Goal: Task Accomplishment & Management: Manage account settings

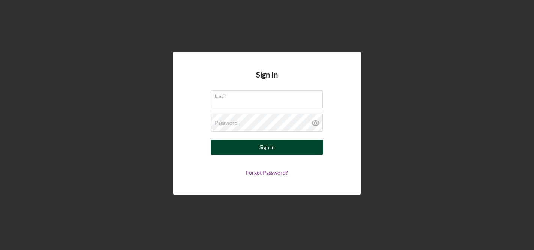
type input "mikecanale@feed-hunger.com"
click at [256, 145] on button "Sign In" at bounding box center [267, 147] width 112 height 15
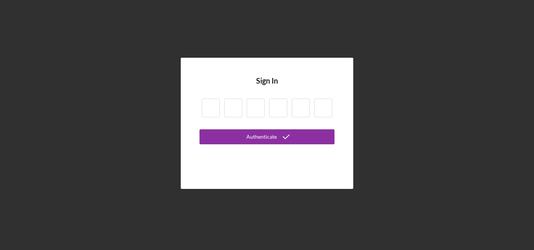
click at [212, 107] on input at bounding box center [211, 108] width 18 height 19
type input "6"
type input "1"
type input "7"
type input "2"
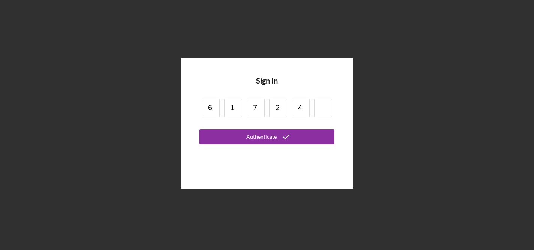
type input "4"
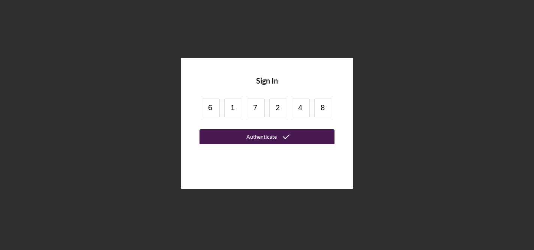
type input "8"
click at [226, 134] on button "Authenticate" at bounding box center [266, 136] width 135 height 15
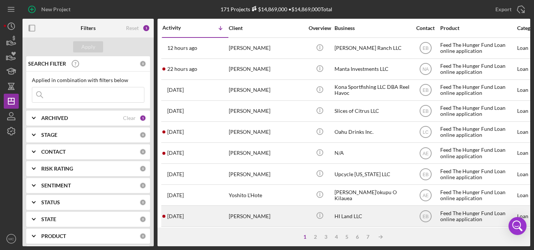
click at [353, 217] on div "HI Land LLC" at bounding box center [371, 216] width 75 height 20
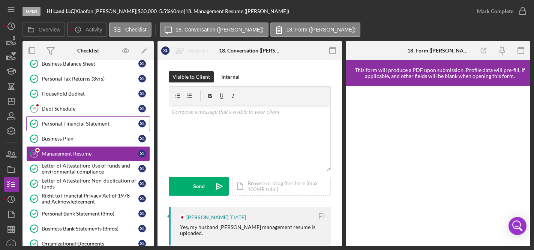
scroll to position [131, 0]
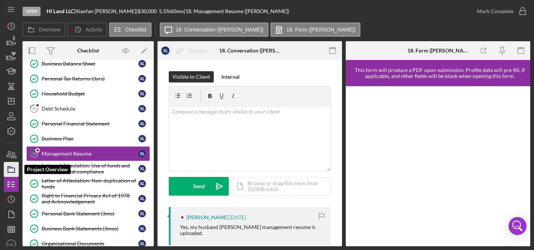
click at [9, 172] on rect "button" at bounding box center [11, 170] width 7 height 4
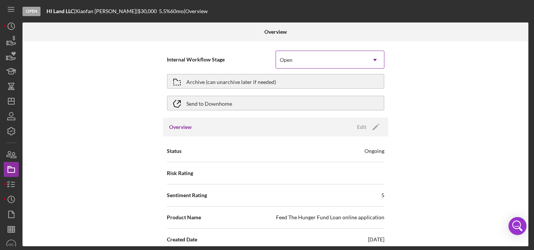
click at [288, 60] on div "Open" at bounding box center [286, 60] width 13 height 6
click at [9, 153] on icon "button" at bounding box center [11, 154] width 19 height 19
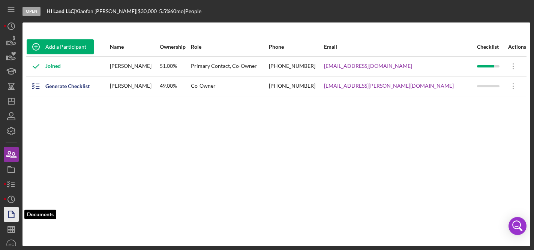
click at [9, 214] on polygon "button" at bounding box center [12, 214] width 6 height 7
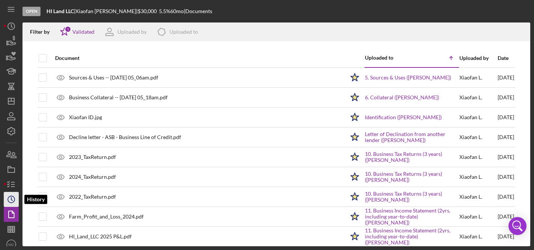
click at [13, 201] on circle "button" at bounding box center [11, 199] width 7 height 7
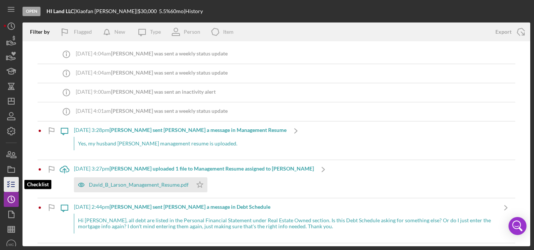
click at [13, 178] on icon "button" at bounding box center [11, 184] width 19 height 19
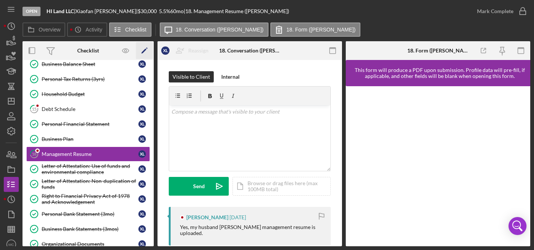
scroll to position [131, 0]
click at [145, 52] on icon "Icon/Edit" at bounding box center [144, 50] width 17 height 17
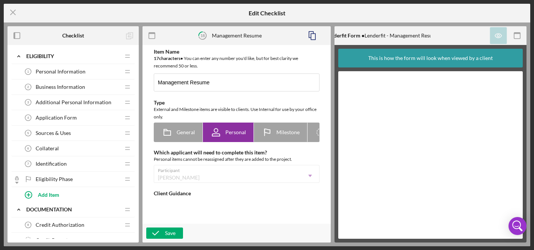
type textarea "<div>We want to learn more about your job history! If you have a resume, please…"
type textarea "<div>Thanks for sending!</div>"
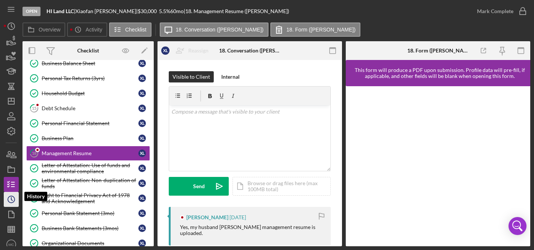
scroll to position [6, 0]
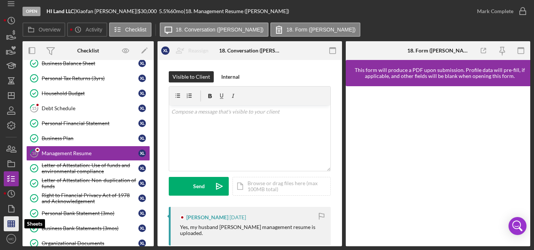
click at [8, 224] on polygon "button" at bounding box center [11, 224] width 7 height 6
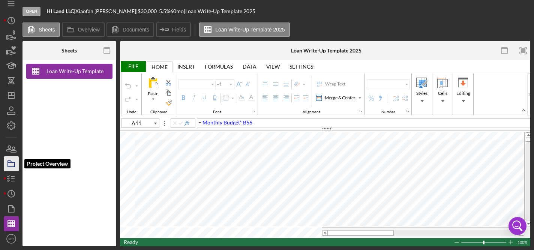
type input "Calibri"
type input "11"
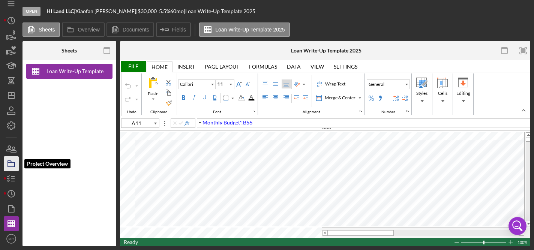
click at [10, 161] on polygon "button" at bounding box center [10, 161] width 4 height 1
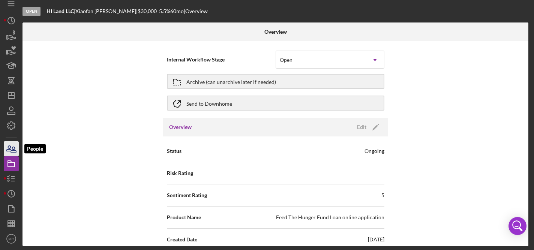
click at [11, 148] on icon "button" at bounding box center [9, 148] width 4 height 5
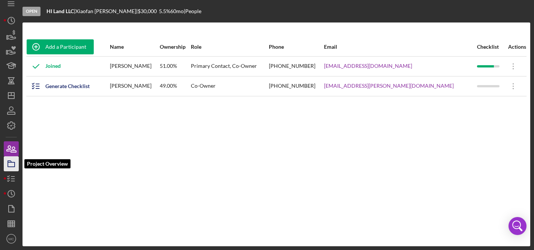
click at [10, 161] on polygon "button" at bounding box center [10, 161] width 4 height 1
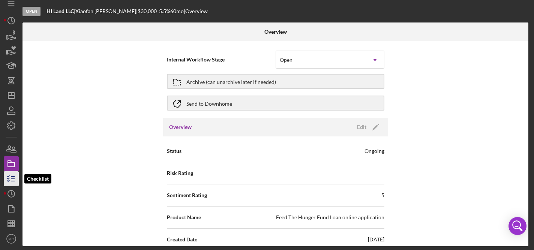
click at [9, 181] on icon "button" at bounding box center [11, 178] width 19 height 19
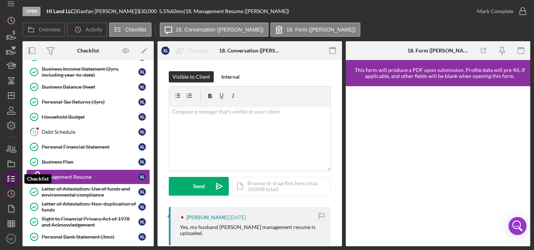
scroll to position [131, 0]
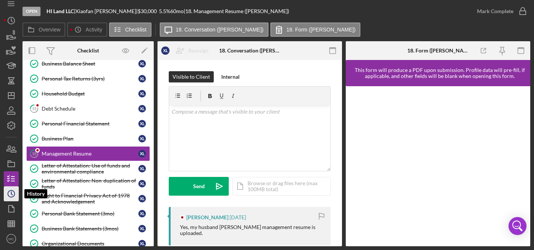
click at [5, 192] on icon "Icon/History" at bounding box center [11, 193] width 19 height 19
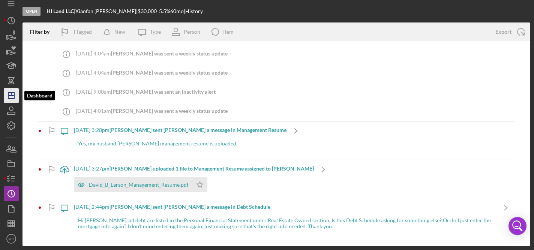
click at [12, 91] on icon "Icon/Dashboard" at bounding box center [11, 95] width 19 height 19
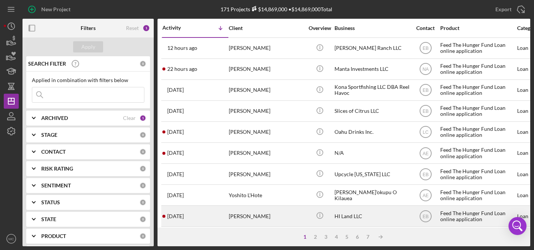
click at [287, 216] on div "[PERSON_NAME]" at bounding box center [266, 216] width 75 height 20
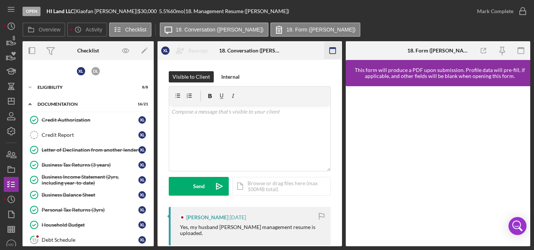
click at [329, 49] on icon "button" at bounding box center [332, 50] width 17 height 17
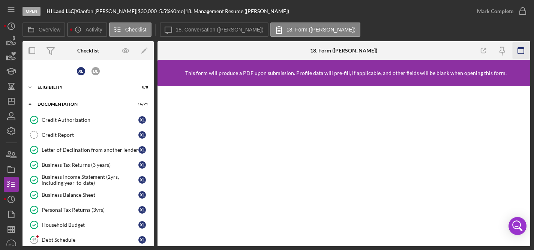
click at [519, 52] on icon "button" at bounding box center [520, 50] width 17 height 17
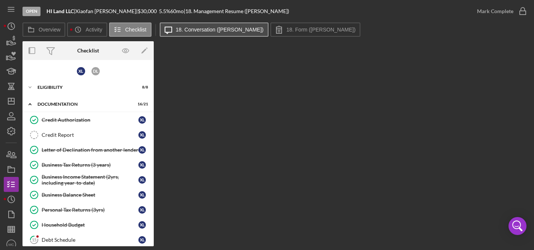
click at [213, 31] on label "18. Conversation ([PERSON_NAME])" at bounding box center [220, 30] width 88 height 6
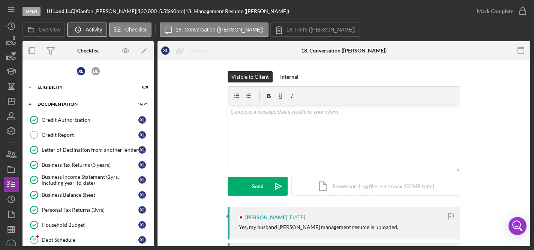
click at [91, 29] on label "Activity" at bounding box center [93, 30] width 16 height 6
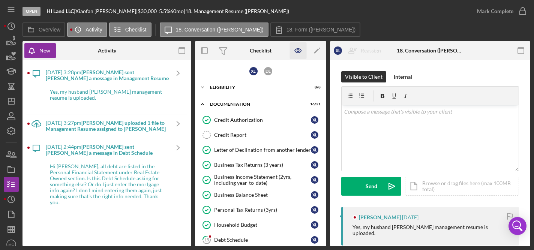
click at [295, 51] on icon "button" at bounding box center [298, 51] width 6 height 4
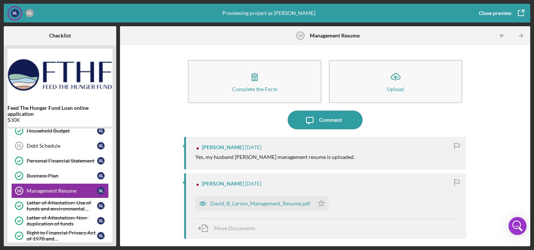
scroll to position [148, 0]
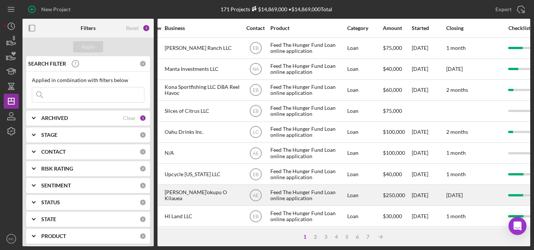
scroll to position [0, 33]
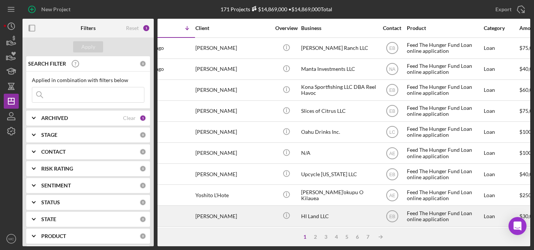
click at [228, 212] on div "[PERSON_NAME]" at bounding box center [232, 216] width 75 height 20
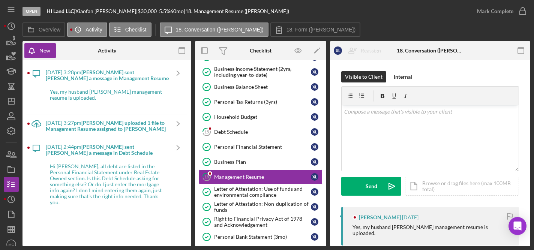
scroll to position [131, 0]
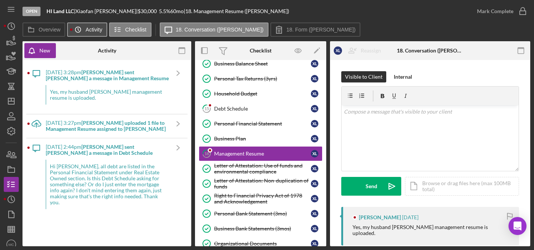
click at [86, 29] on label "Activity" at bounding box center [93, 30] width 16 height 6
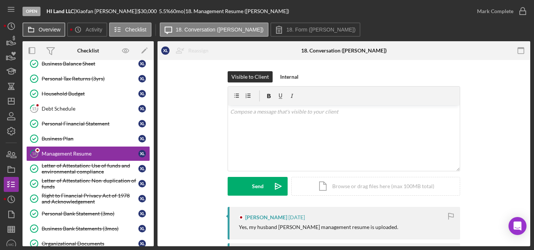
click at [50, 26] on button "Overview" at bounding box center [43, 29] width 43 height 14
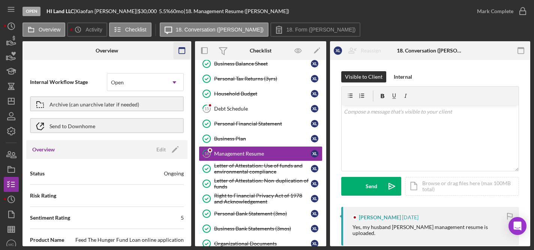
click at [183, 53] on icon "button" at bounding box center [182, 50] width 17 height 17
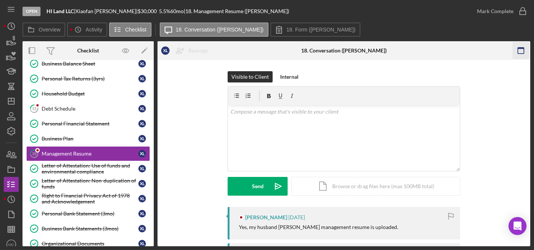
click at [519, 48] on rect "button" at bounding box center [521, 48] width 6 height 1
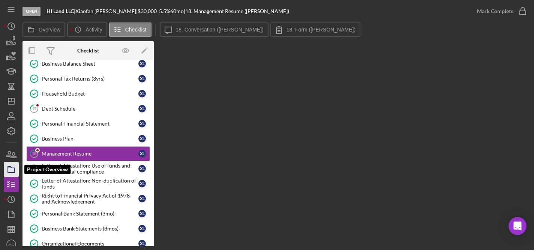
click at [16, 173] on icon "button" at bounding box center [11, 169] width 19 height 19
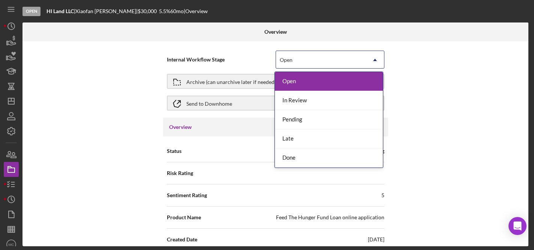
click at [282, 63] on div "Open" at bounding box center [321, 59] width 90 height 17
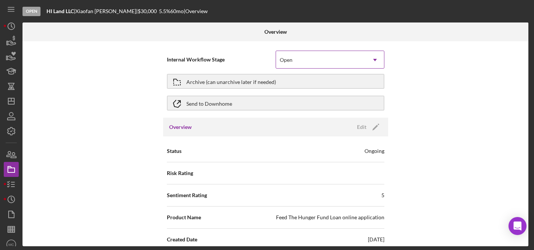
click at [282, 63] on div "Open" at bounding box center [321, 59] width 90 height 17
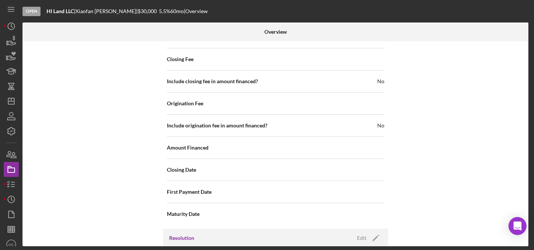
scroll to position [916, 0]
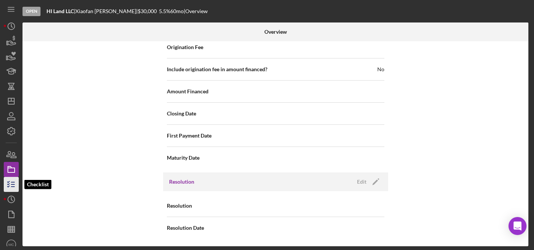
click at [8, 183] on icon "button" at bounding box center [11, 184] width 19 height 19
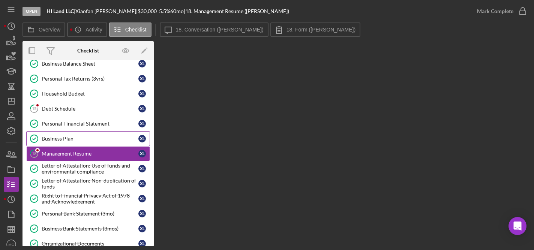
scroll to position [222, 0]
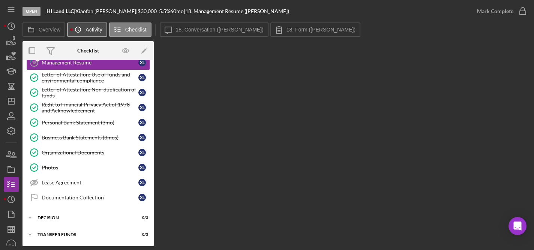
click at [82, 30] on icon "Icon/History" at bounding box center [77, 29] width 15 height 15
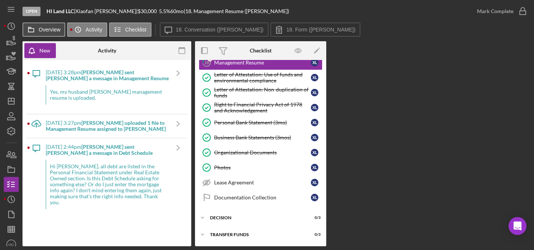
click at [48, 26] on button "Overview" at bounding box center [43, 29] width 43 height 14
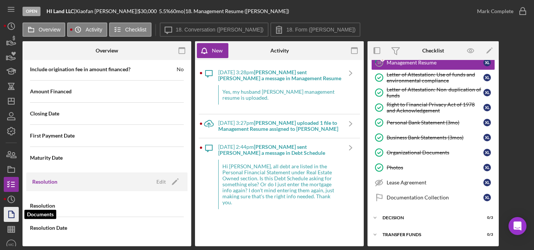
scroll to position [6, 0]
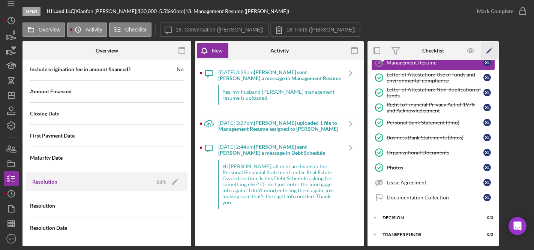
click at [491, 48] on icon "button" at bounding box center [491, 48] width 1 height 1
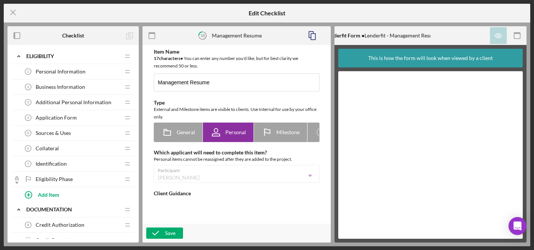
type textarea "<div>We want to learn more about your job history! If you have a resume, please…"
type textarea "<div>Thanks for sending!</div>"
click at [518, 36] on icon "button" at bounding box center [517, 35] width 17 height 17
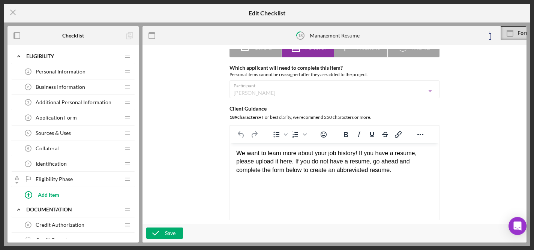
scroll to position [28, 0]
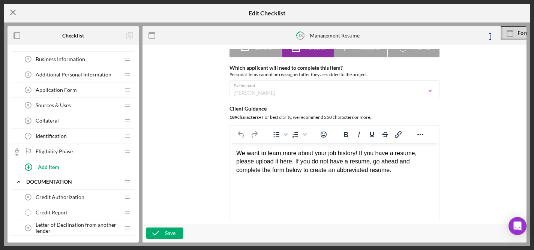
click at [12, 13] on icon "Icon/Menu Close" at bounding box center [13, 12] width 19 height 19
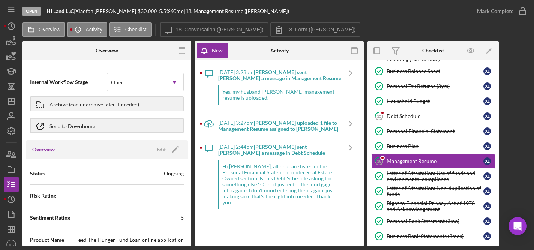
scroll to position [132, 0]
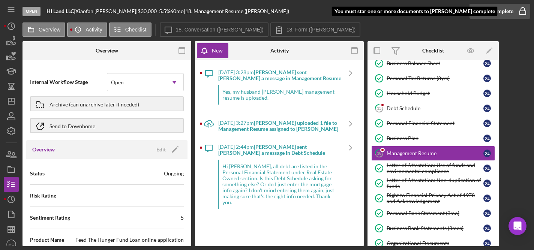
click at [490, 13] on div "Mark Complete" at bounding box center [495, 11] width 36 height 15
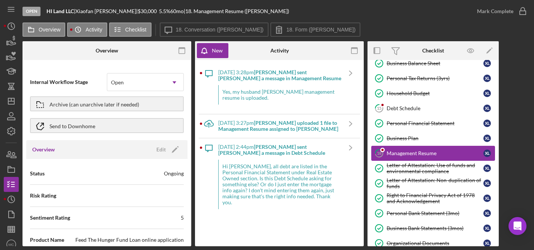
scroll to position [222, 0]
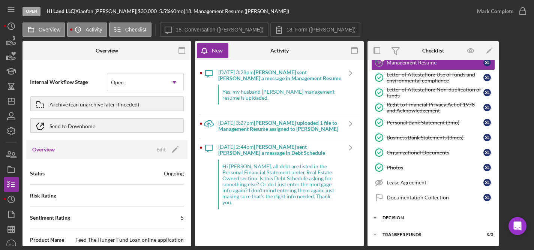
click at [402, 217] on div "Decision" at bounding box center [435, 218] width 107 height 4
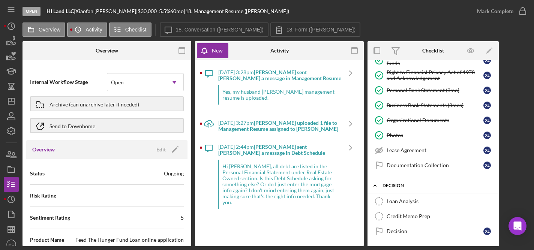
scroll to position [271, 0]
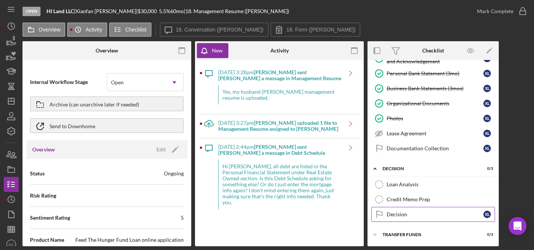
click at [429, 214] on div "Decision" at bounding box center [434, 214] width 97 height 6
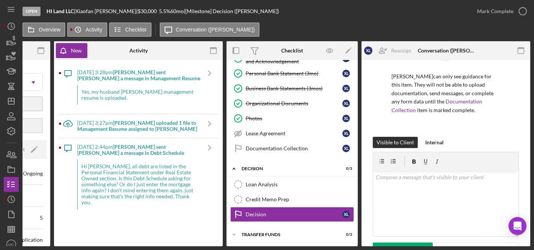
scroll to position [77, 0]
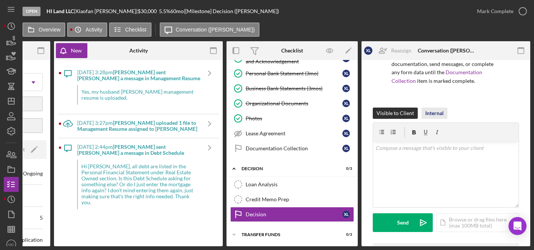
click at [431, 112] on div "Internal" at bounding box center [434, 113] width 18 height 11
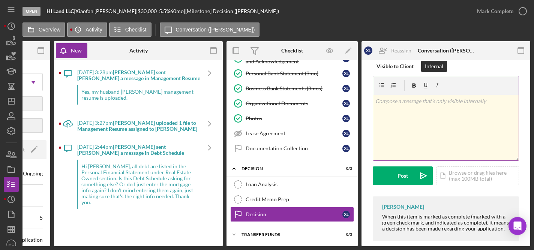
scroll to position [136, 0]
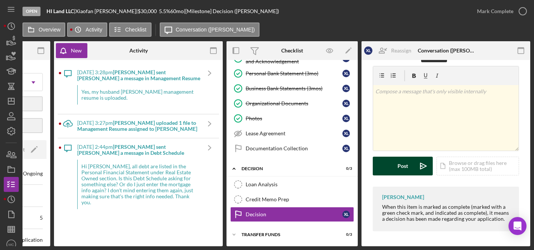
click at [399, 168] on div "Post" at bounding box center [402, 166] width 10 height 19
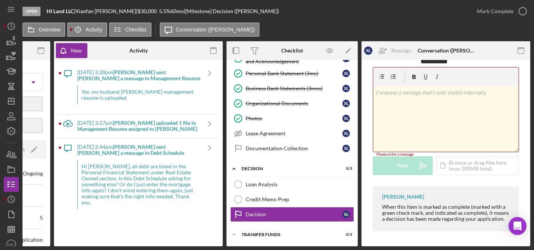
scroll to position [135, 0]
click at [396, 125] on div "v Color teal Color pink Remove color Add row above Add row below Add column bef…" at bounding box center [445, 119] width 145 height 66
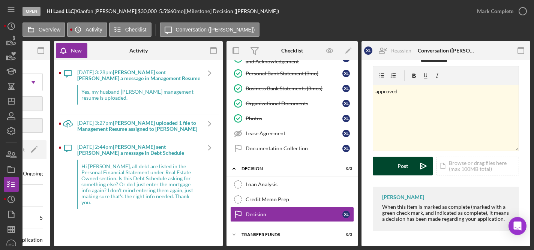
click at [394, 162] on button "Post Icon/icon-invite-send" at bounding box center [403, 166] width 60 height 19
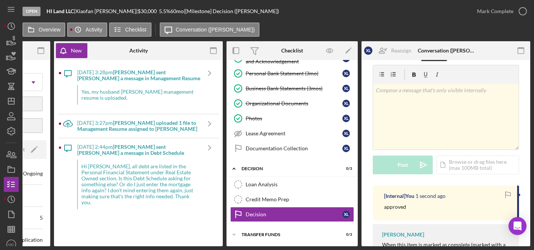
scroll to position [175, 0]
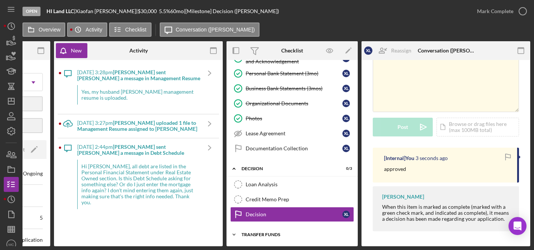
click at [259, 232] on div "Transfer Funds" at bounding box center [294, 234] width 107 height 4
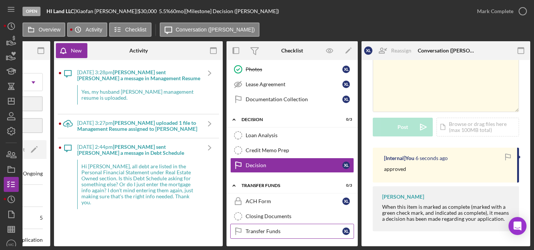
click at [253, 229] on div "Transfer Funds" at bounding box center [293, 231] width 97 height 6
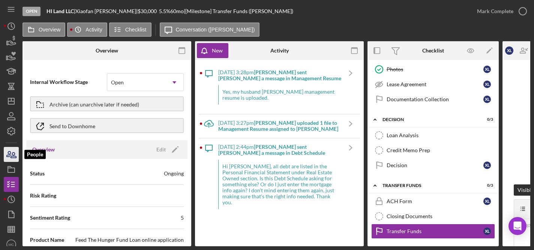
click at [12, 156] on icon "button" at bounding box center [11, 154] width 19 height 19
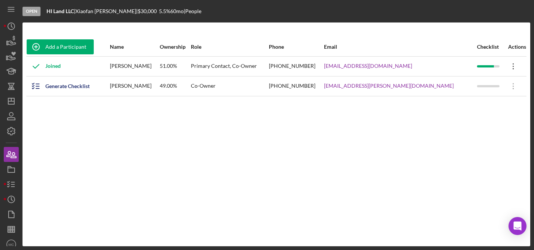
click at [507, 65] on icon "Icon/Overflow" at bounding box center [513, 66] width 19 height 19
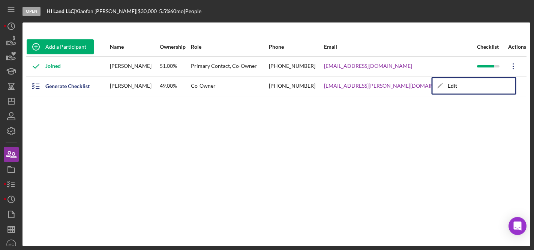
click at [507, 65] on icon "Icon/Overflow" at bounding box center [513, 66] width 19 height 19
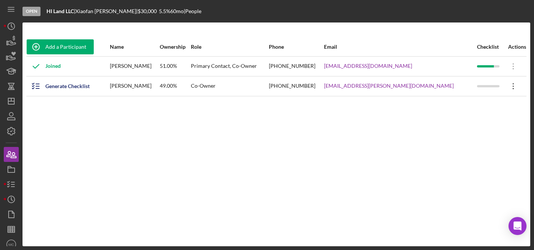
click at [507, 85] on icon "Icon/Overflow" at bounding box center [513, 86] width 19 height 19
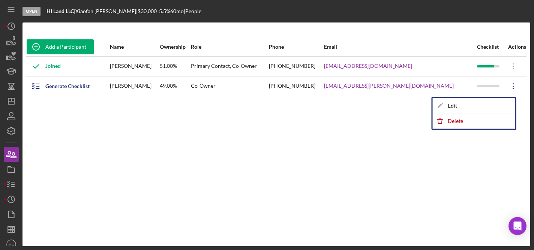
click at [507, 85] on icon "Icon/Overflow" at bounding box center [513, 86] width 19 height 19
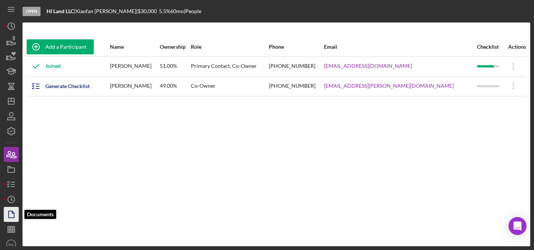
click at [12, 215] on icon "button" at bounding box center [11, 214] width 19 height 19
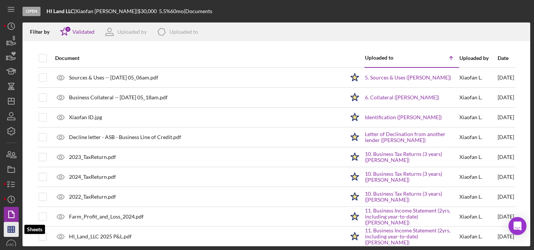
click at [12, 224] on icon "button" at bounding box center [11, 229] width 19 height 19
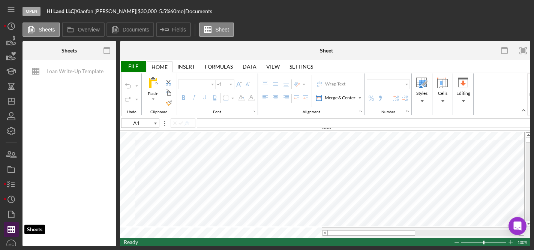
type input "Calibri"
type input "11"
type input "A11"
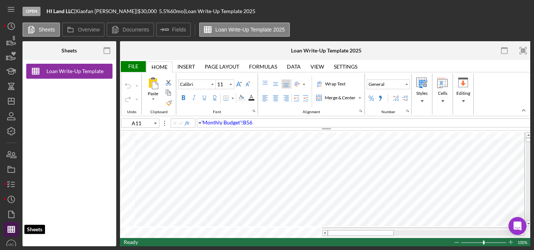
scroll to position [6, 0]
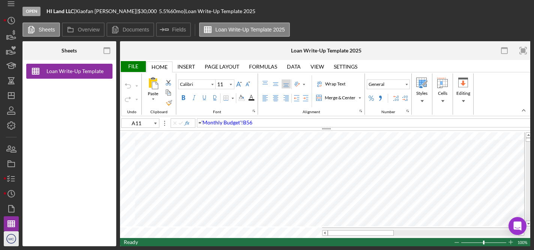
click at [10, 237] on text "MC" at bounding box center [12, 239] width 6 height 4
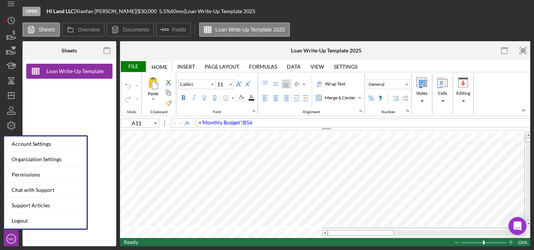
click at [62, 99] on div "Loan Write-Up Template 2025" at bounding box center [69, 153] width 94 height 186
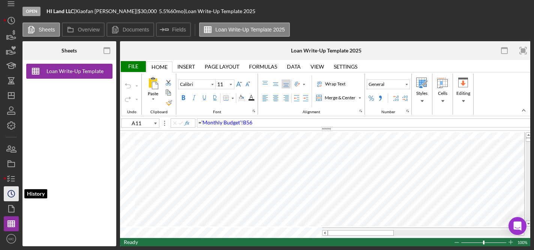
click at [9, 193] on icon "Icon/History" at bounding box center [11, 193] width 19 height 19
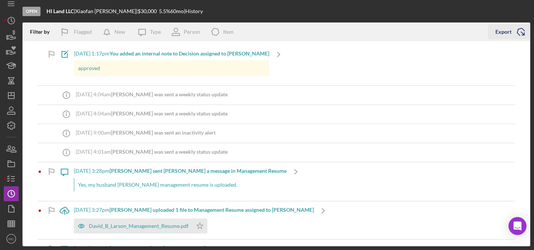
click at [503, 32] on div "Export" at bounding box center [503, 31] width 16 height 15
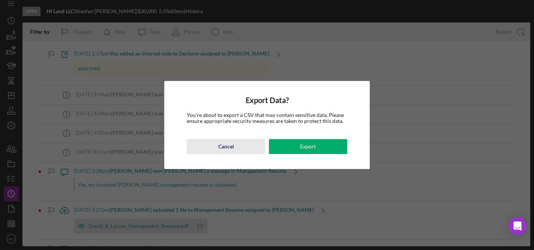
click at [238, 147] on button "Cancel" at bounding box center [226, 146] width 78 height 15
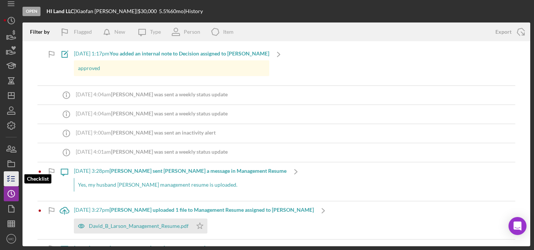
click at [10, 178] on icon "button" at bounding box center [11, 178] width 19 height 19
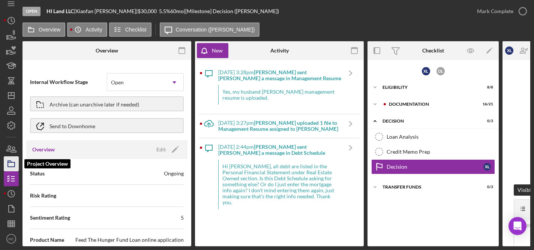
click at [10, 162] on polygon "button" at bounding box center [10, 161] width 4 height 1
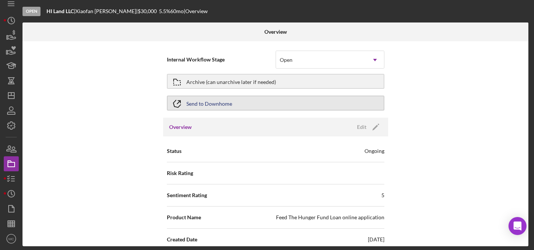
click at [231, 105] on button "Send to Downhome" at bounding box center [275, 103] width 217 height 15
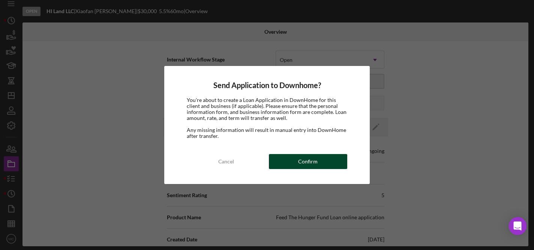
click at [297, 161] on button "Confirm" at bounding box center [308, 161] width 78 height 15
